Goal: Check status: Check status

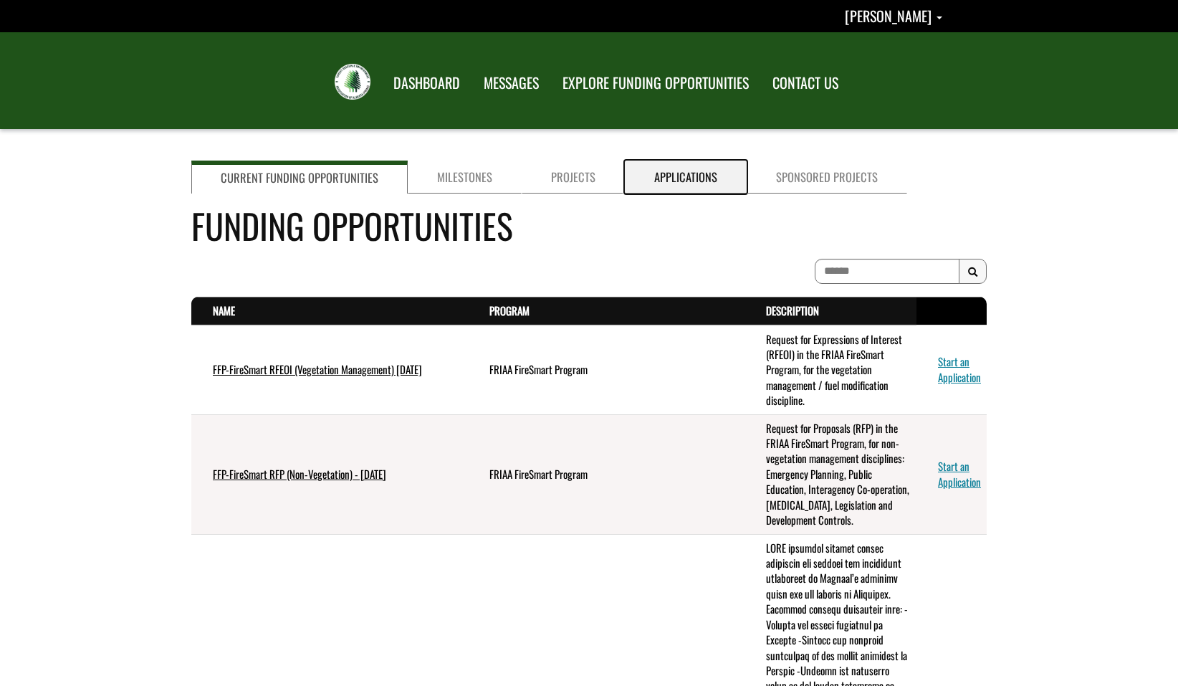
click at [692, 169] on link "Applications" at bounding box center [686, 177] width 122 height 33
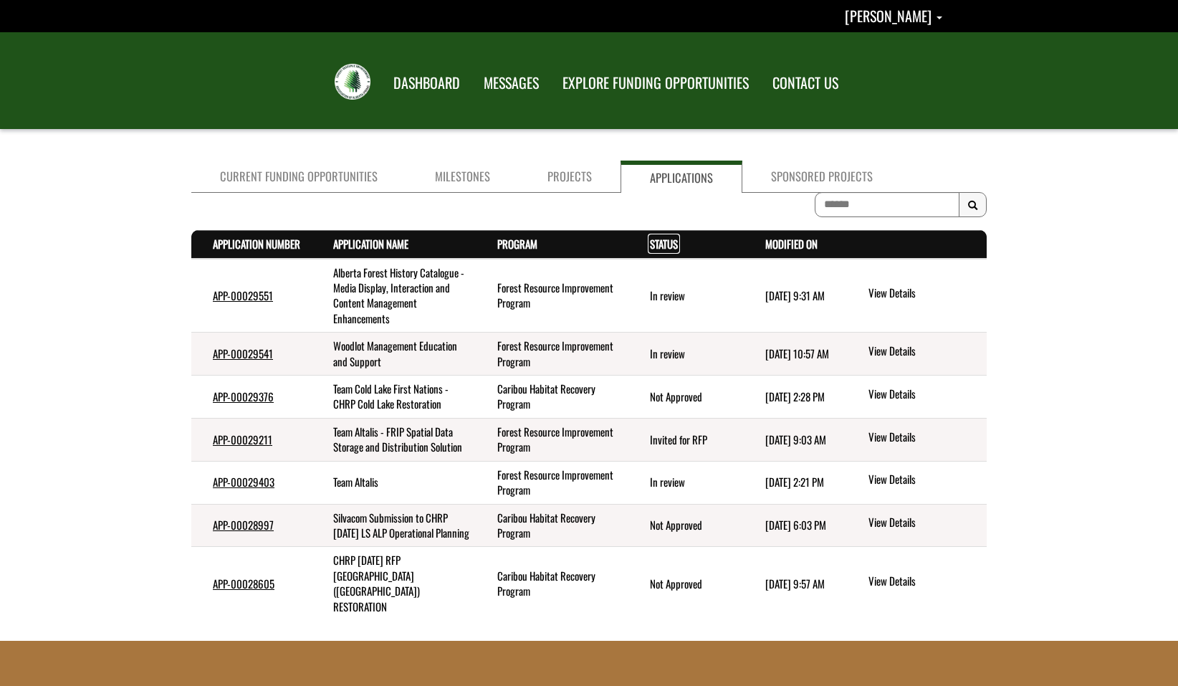
click at [659, 249] on link "Status . sort descending" at bounding box center [664, 244] width 28 height 16
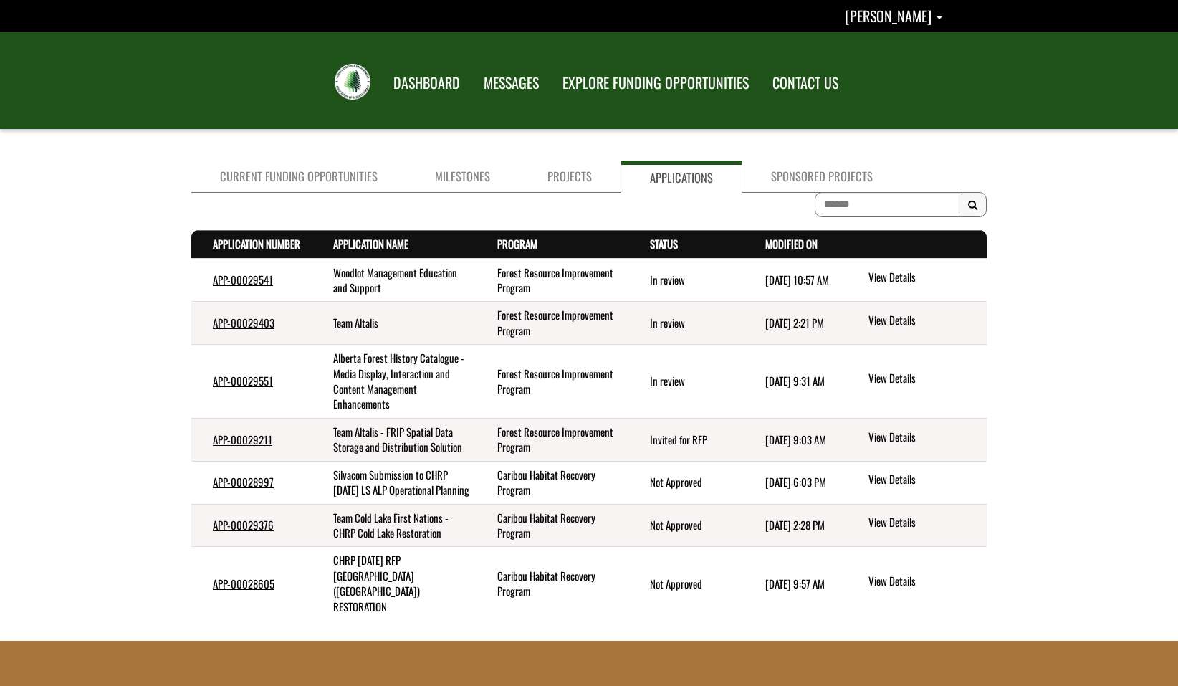
drag, startPoint x: 340, startPoint y: 434, endPoint x: 832, endPoint y: 450, distance: 492.6
click at [832, 450] on tr "APP-00029211 Team Altalis - FRIP Spatial Data Storage and Distribution Solution…" at bounding box center [589, 439] width 796 height 43
click at [832, 450] on td "[DATE] 9:03 AM" at bounding box center [794, 439] width 101 height 43
drag, startPoint x: 761, startPoint y: 322, endPoint x: 835, endPoint y: 323, distance: 73.8
click at [835, 323] on td "[DATE] 2:21 PM" at bounding box center [794, 323] width 101 height 43
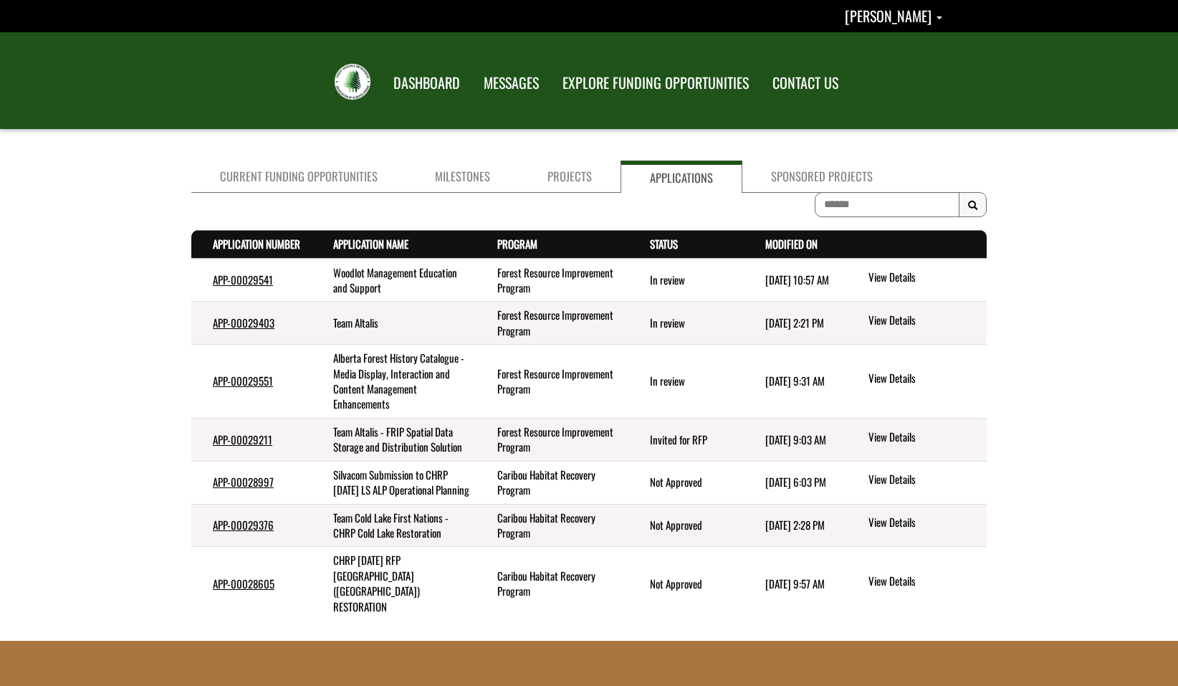
click at [788, 376] on time "[DATE] 9:31 AM" at bounding box center [794, 381] width 59 height 16
click at [808, 247] on link "Modified On . sort descending" at bounding box center [791, 244] width 52 height 16
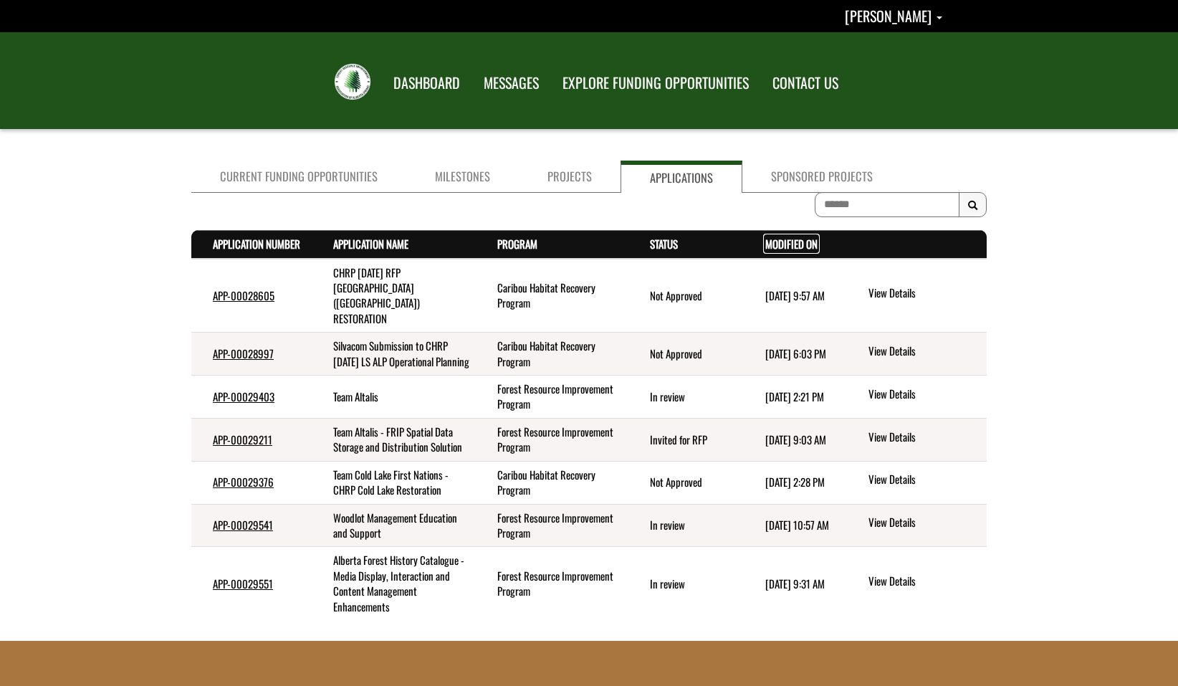
click at [808, 247] on link "Modified On . sort descending" at bounding box center [791, 244] width 52 height 16
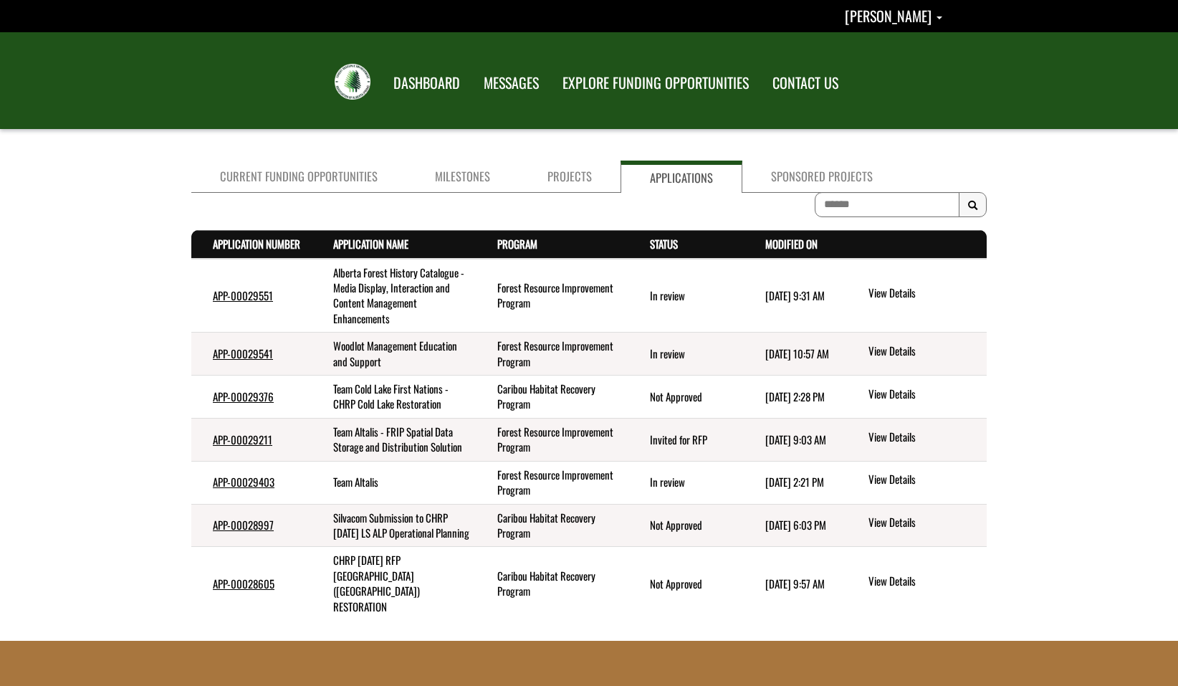
drag, startPoint x: 338, startPoint y: 431, endPoint x: 792, endPoint y: 449, distance: 454.7
click at [792, 449] on tr "APP-00029211 Team Altalis - FRIP Spatial Data Storage and Distribution Solution…" at bounding box center [589, 439] width 796 height 43
click at [798, 449] on td "[DATE] 9:03 AM" at bounding box center [794, 439] width 101 height 43
